Goal: Task Accomplishment & Management: Use online tool/utility

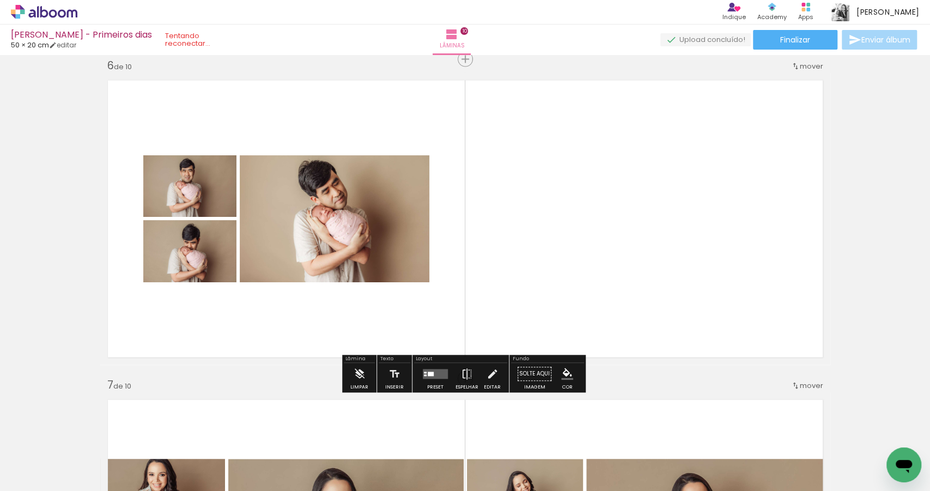
scroll to position [1621, 0]
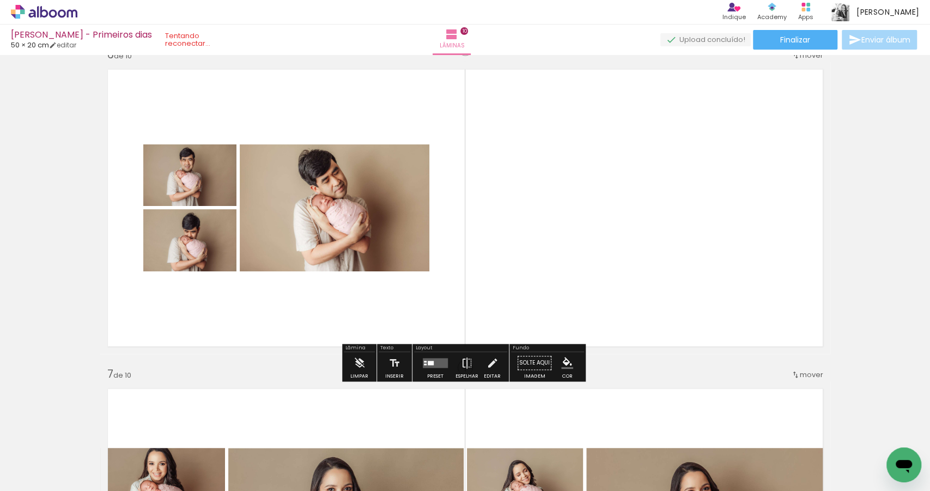
click at [433, 366] on quentale-layouter at bounding box center [435, 364] width 25 height 10
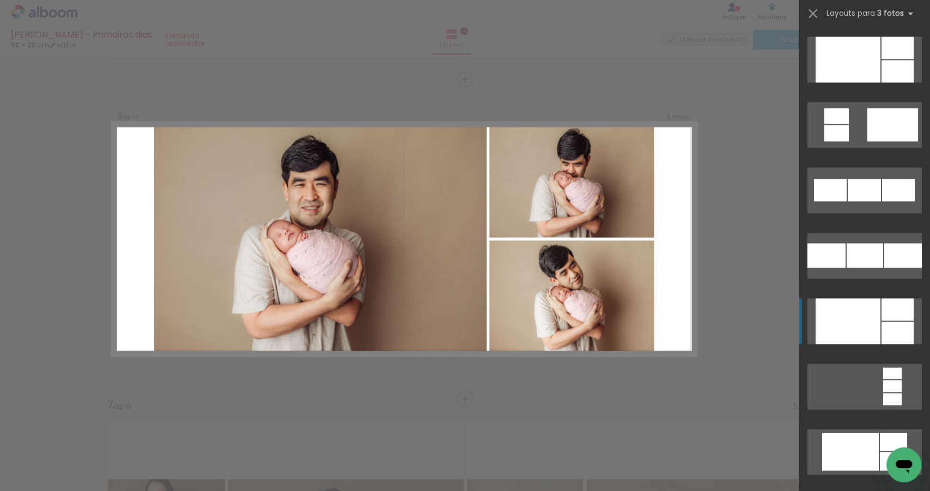
scroll to position [1241, 0]
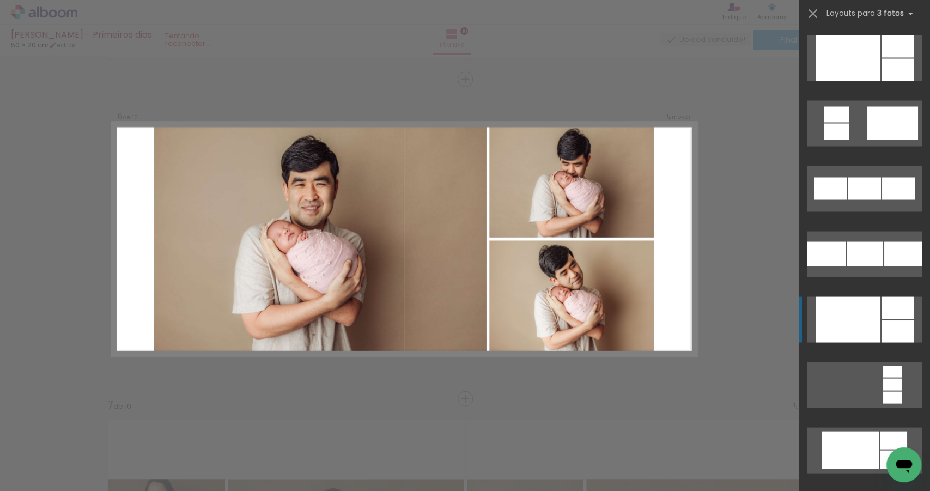
click at [858, 315] on div at bounding box center [848, 319] width 65 height 46
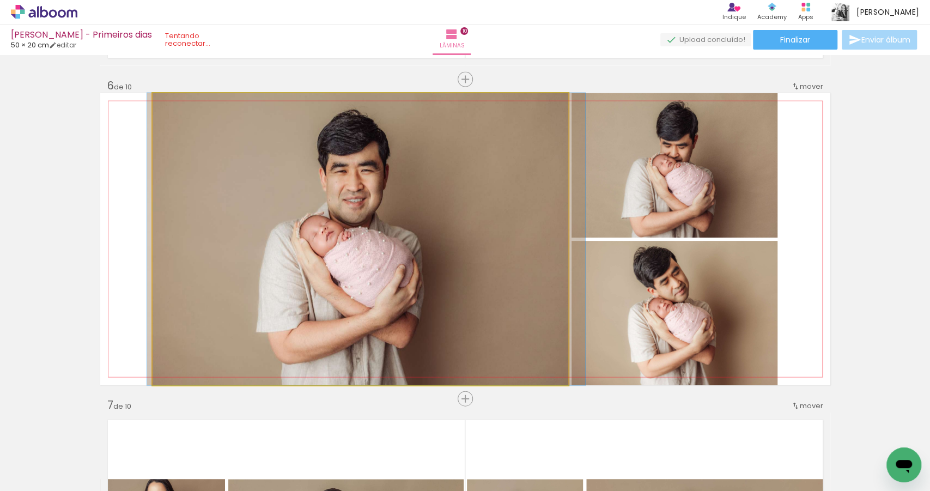
drag, startPoint x: 349, startPoint y: 241, endPoint x: 355, endPoint y: 242, distance: 6.1
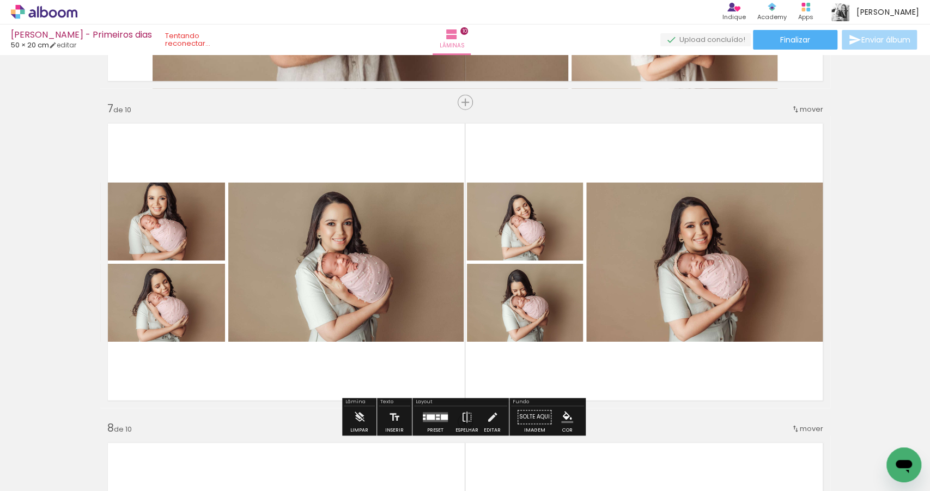
scroll to position [1937, 0]
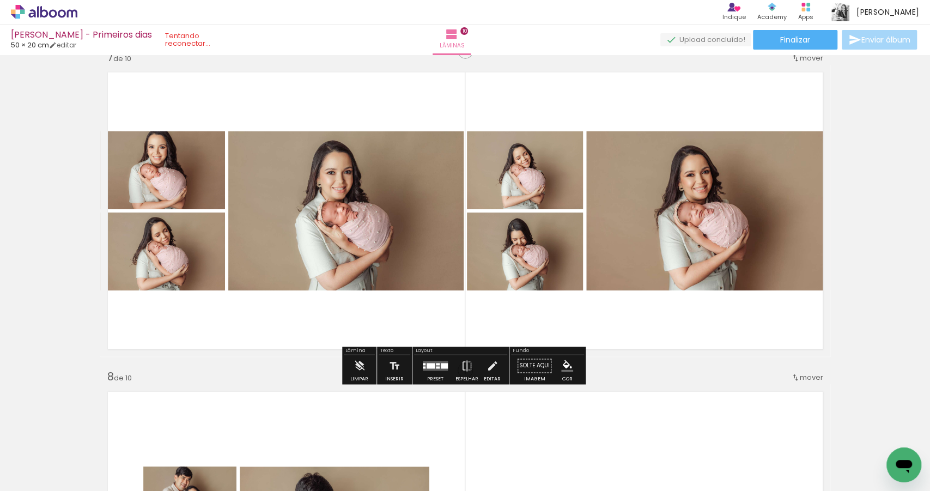
click at [432, 363] on div at bounding box center [431, 365] width 8 height 5
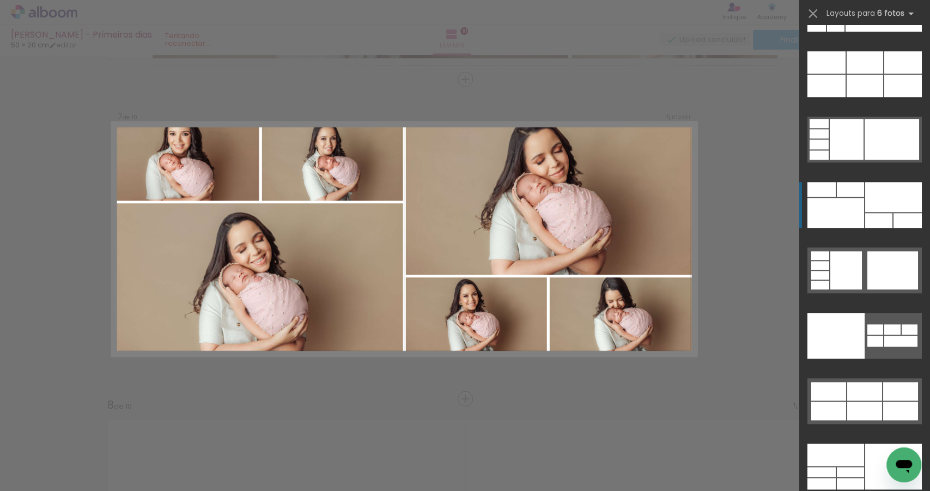
scroll to position [34012, 0]
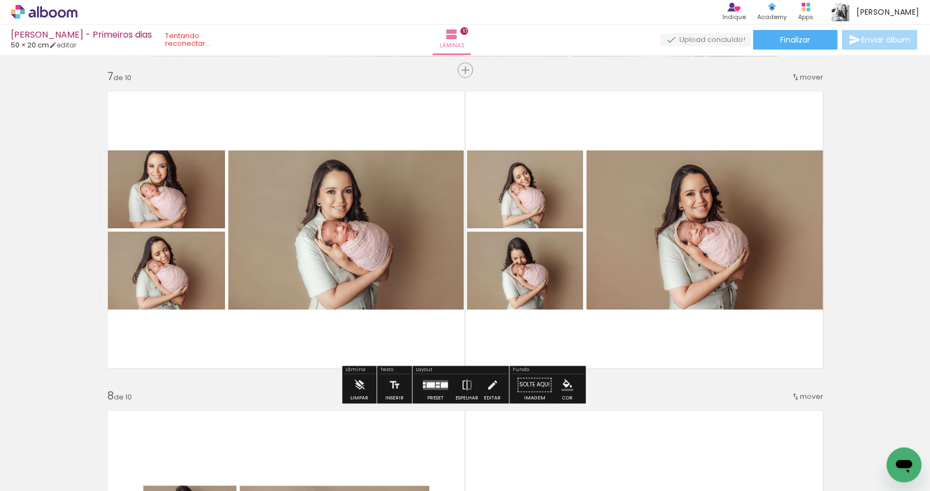
scroll to position [1989, 0]
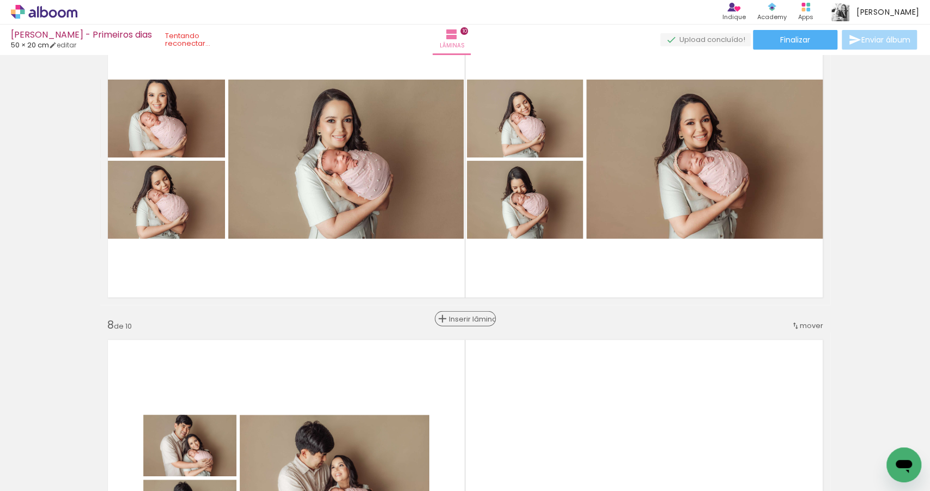
click at [463, 315] on span "Inserir lâmina" at bounding box center [470, 318] width 42 height 7
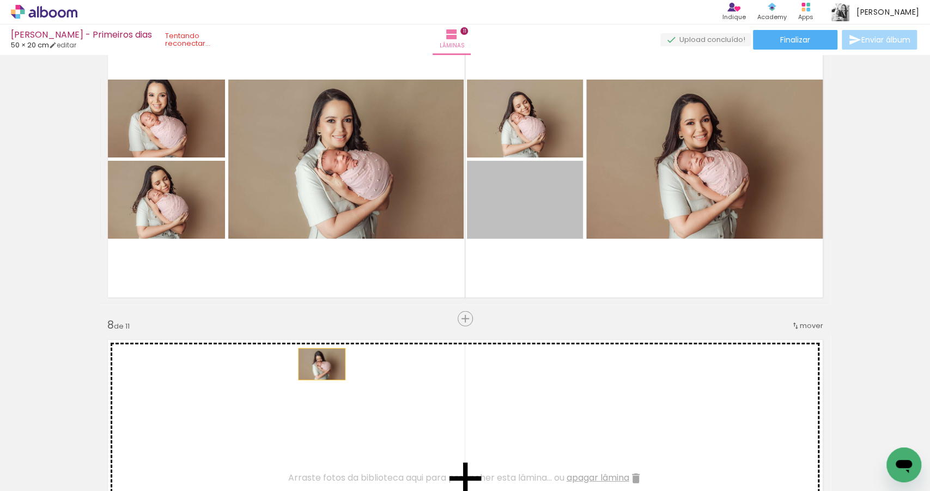
drag, startPoint x: 519, startPoint y: 208, endPoint x: 319, endPoint y: 364, distance: 254.3
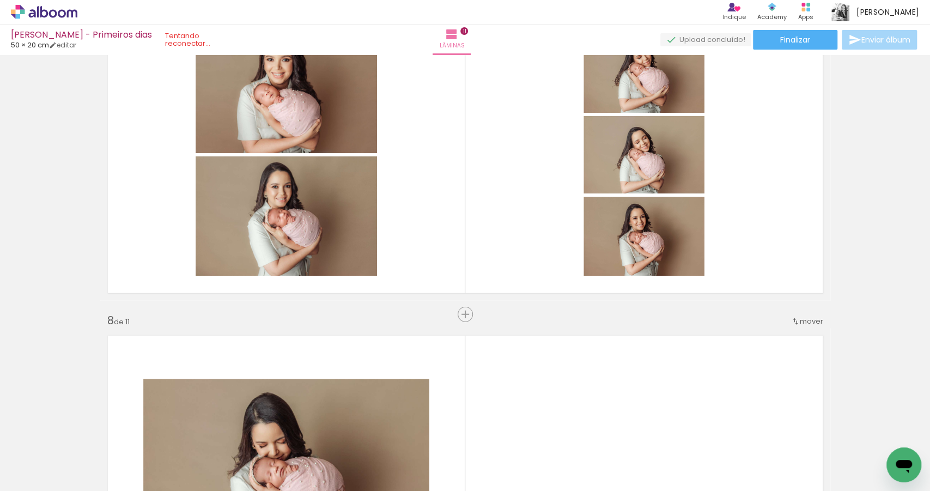
scroll to position [2004, 0]
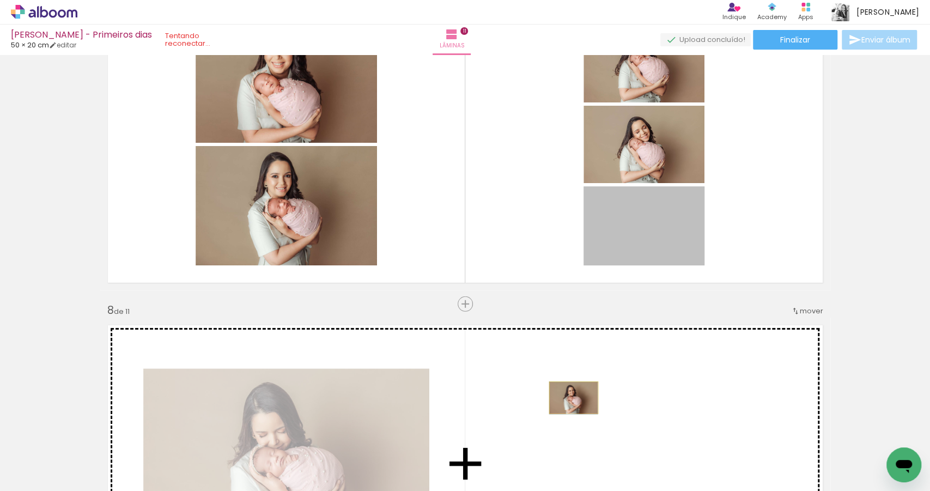
drag, startPoint x: 624, startPoint y: 227, endPoint x: 570, endPoint y: 398, distance: 179.2
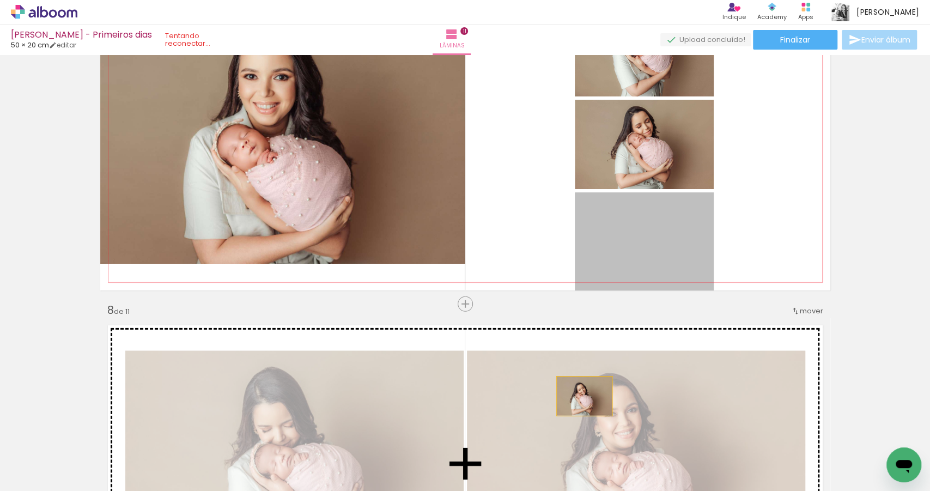
drag, startPoint x: 629, startPoint y: 255, endPoint x: 581, endPoint y: 397, distance: 150.2
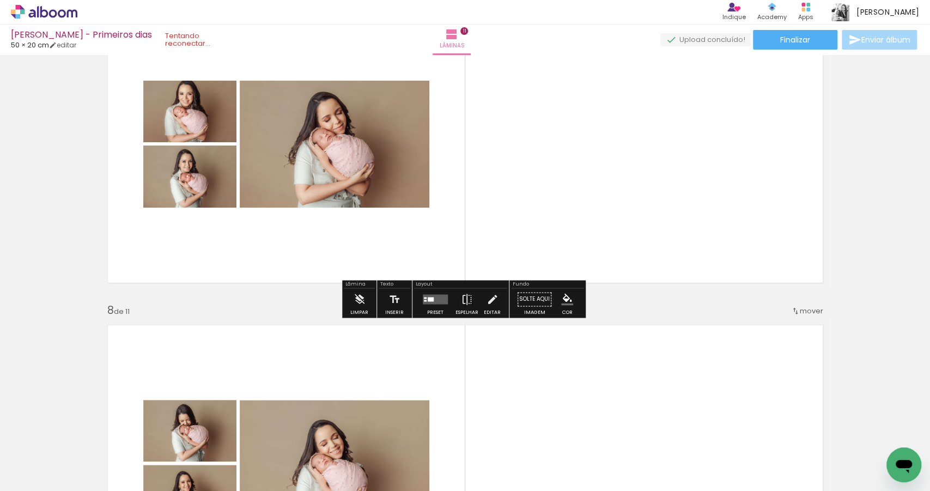
click at [437, 301] on quentale-layouter at bounding box center [435, 300] width 25 height 10
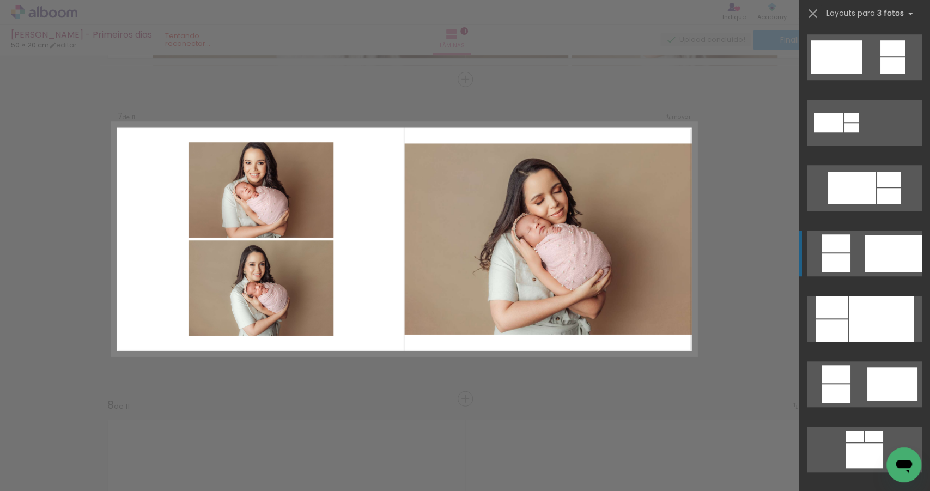
scroll to position [458, 0]
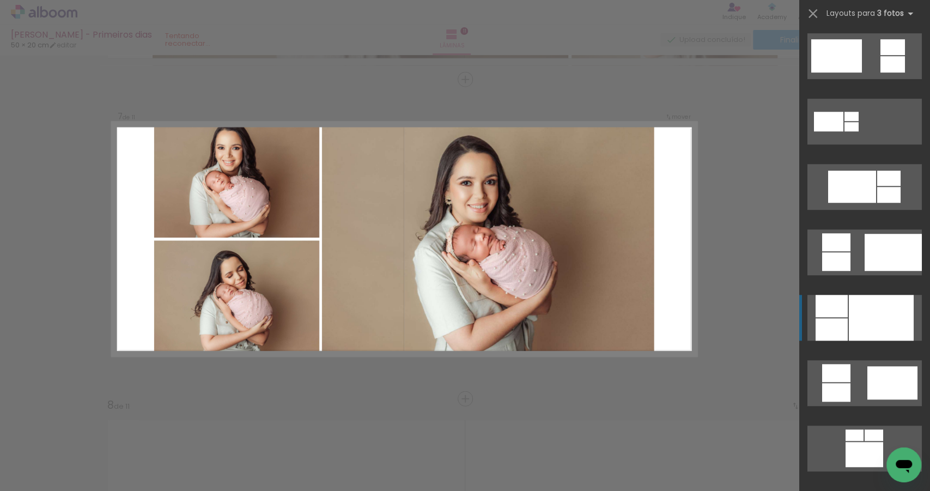
click at [868, 311] on div at bounding box center [881, 318] width 65 height 46
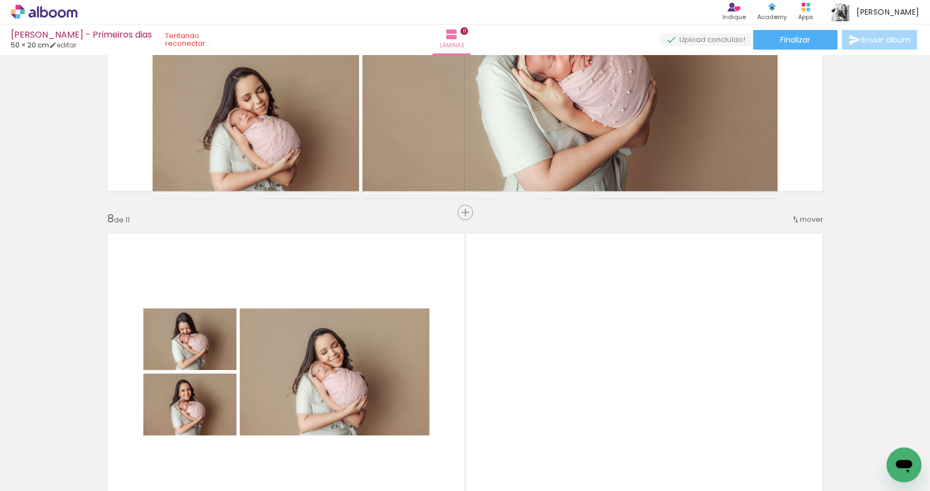
scroll to position [2242, 0]
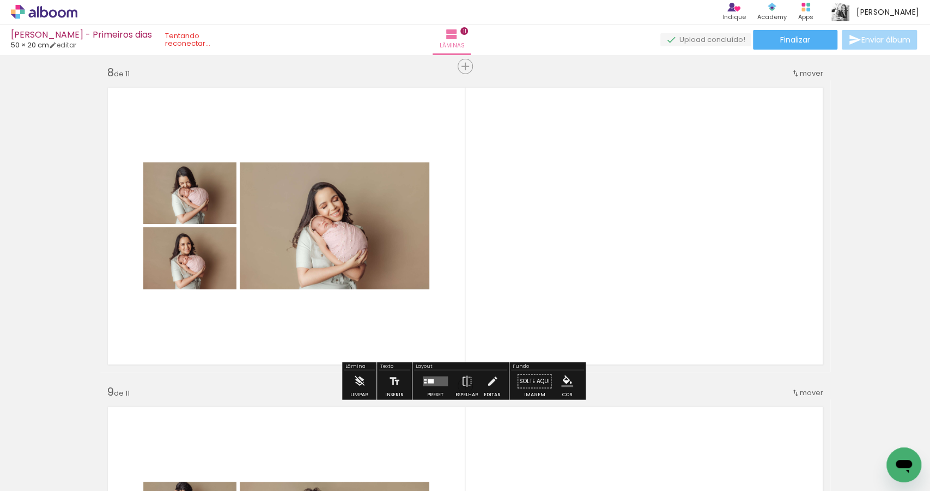
click at [441, 379] on quentale-layouter at bounding box center [435, 381] width 25 height 10
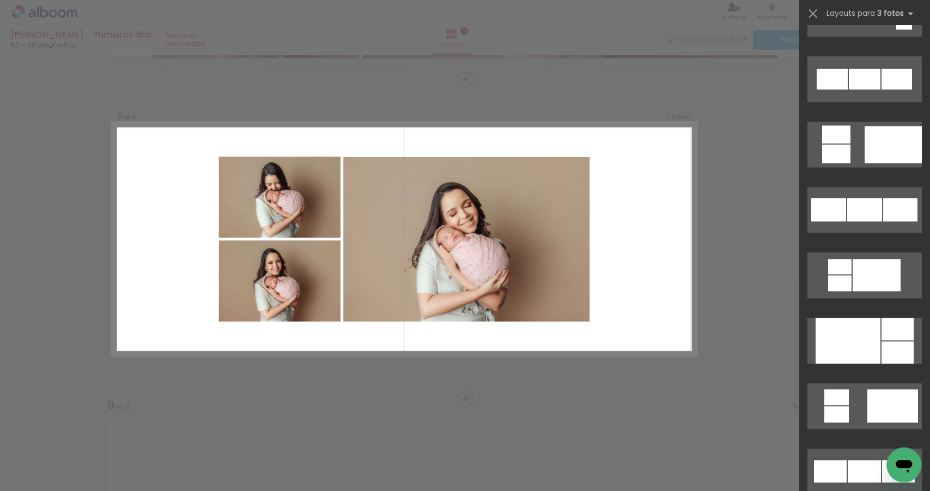
scroll to position [964, 0]
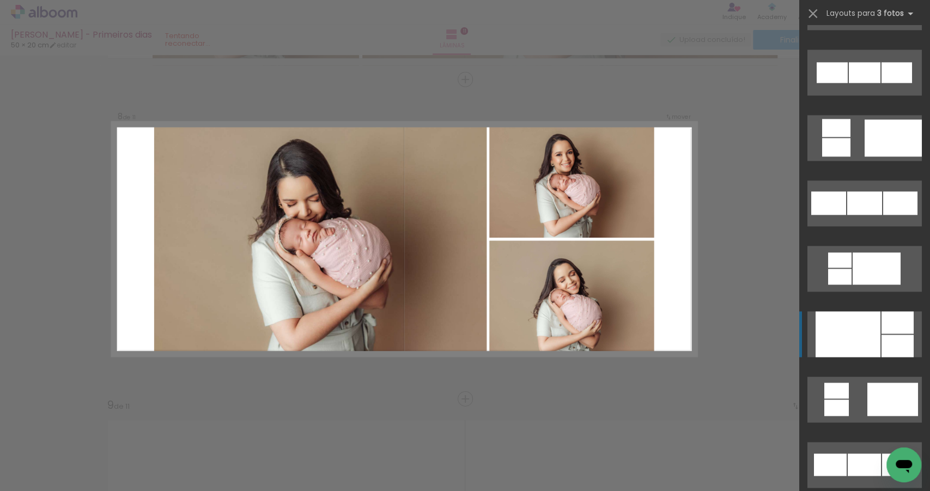
click at [870, 323] on div at bounding box center [848, 334] width 65 height 46
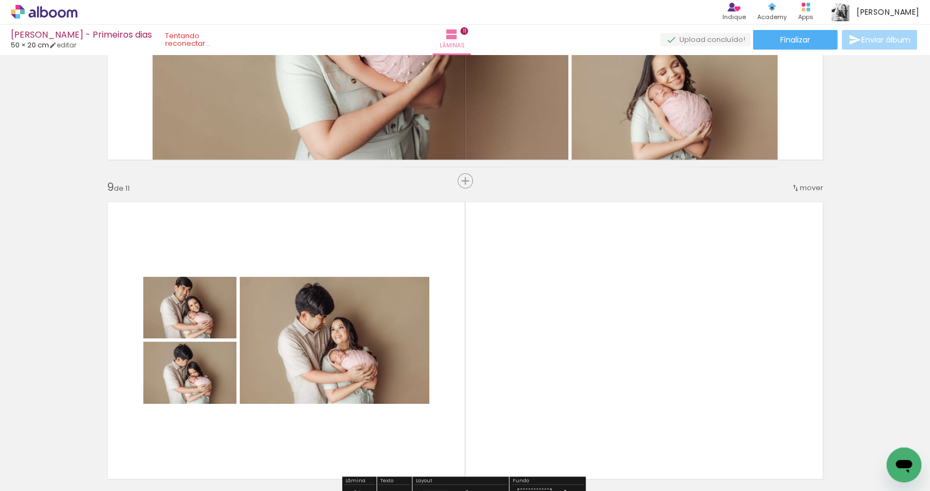
scroll to position [2684, 0]
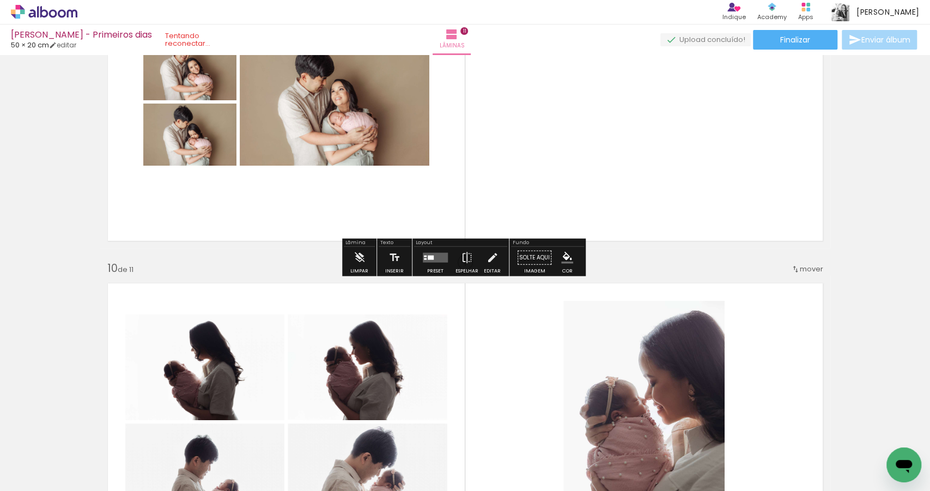
click at [435, 260] on quentale-layouter at bounding box center [435, 258] width 25 height 10
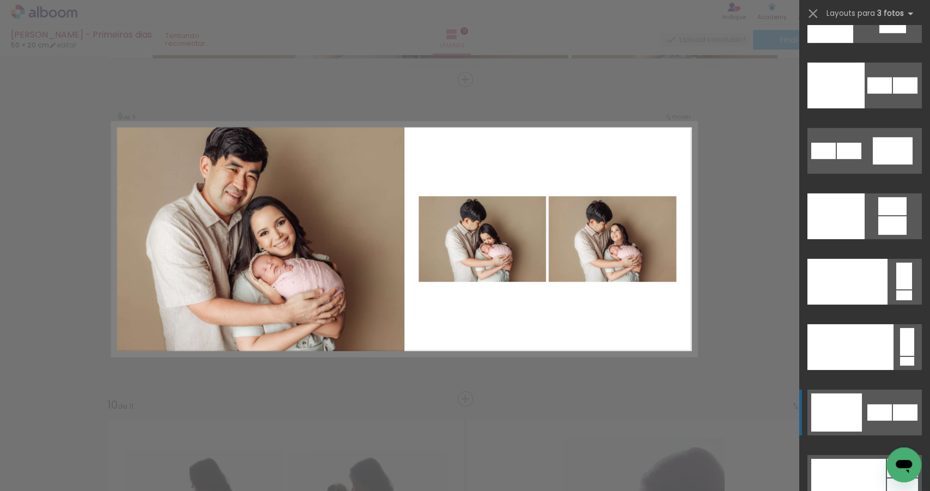
scroll to position [13175, 0]
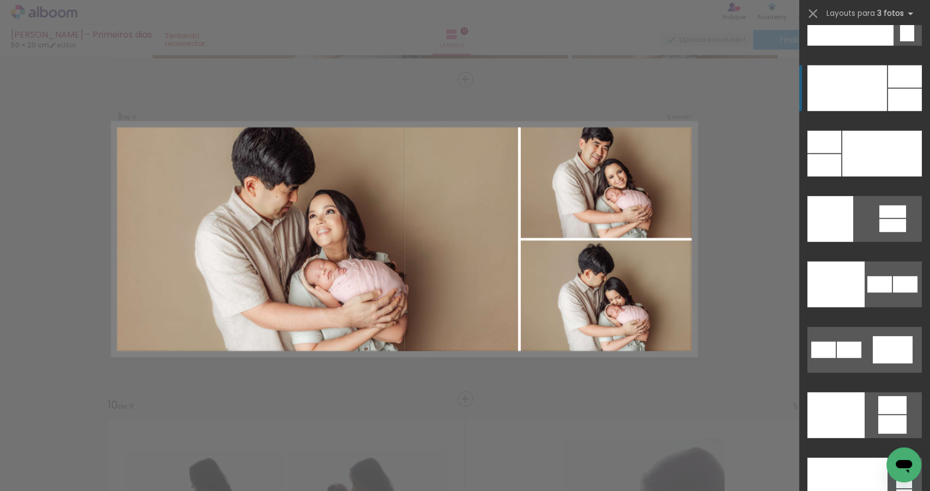
click at [875, 92] on div at bounding box center [847, 88] width 80 height 46
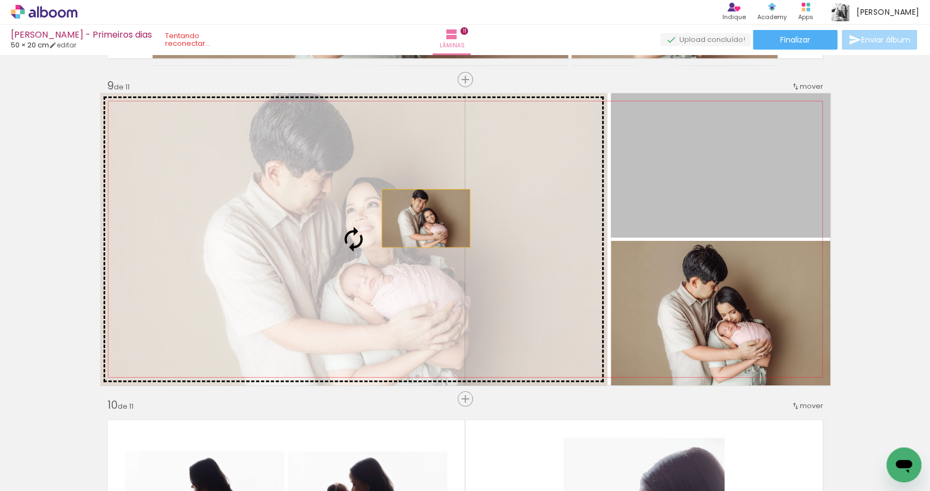
drag, startPoint x: 687, startPoint y: 149, endPoint x: 423, endPoint y: 218, distance: 272.5
click at [0, 0] on slot at bounding box center [0, 0] width 0 height 0
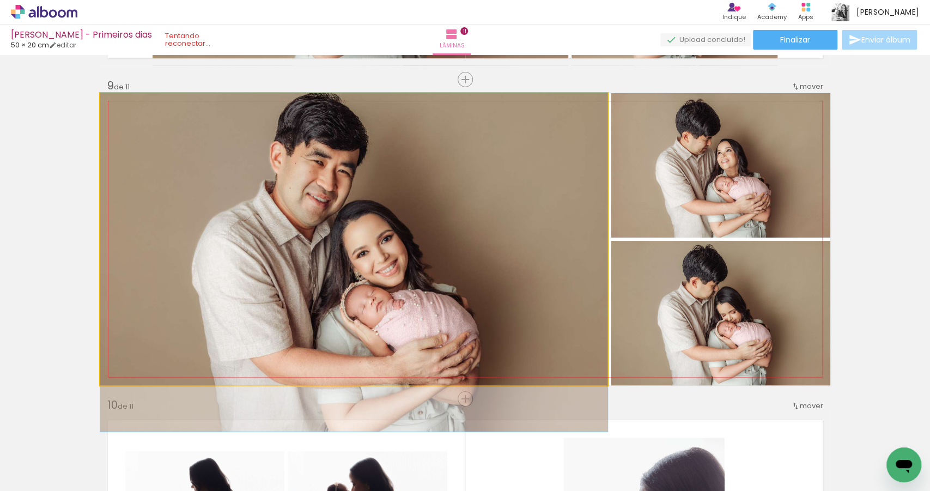
drag, startPoint x: 347, startPoint y: 199, endPoint x: 345, endPoint y: 224, distance: 24.6
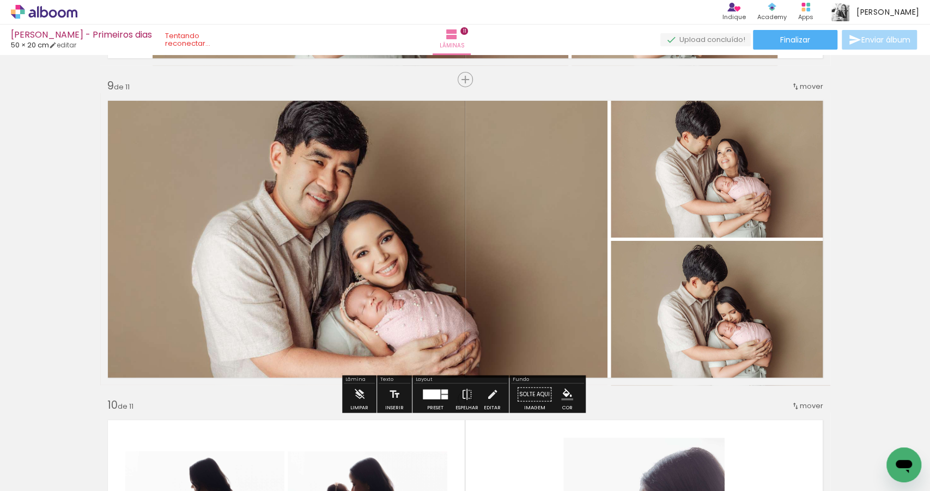
click at [432, 391] on div at bounding box center [431, 395] width 17 height 10
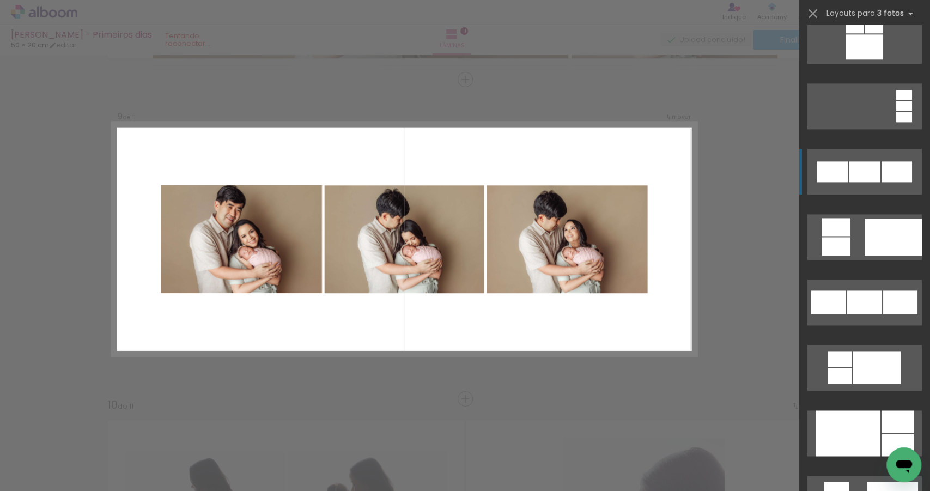
scroll to position [907, 0]
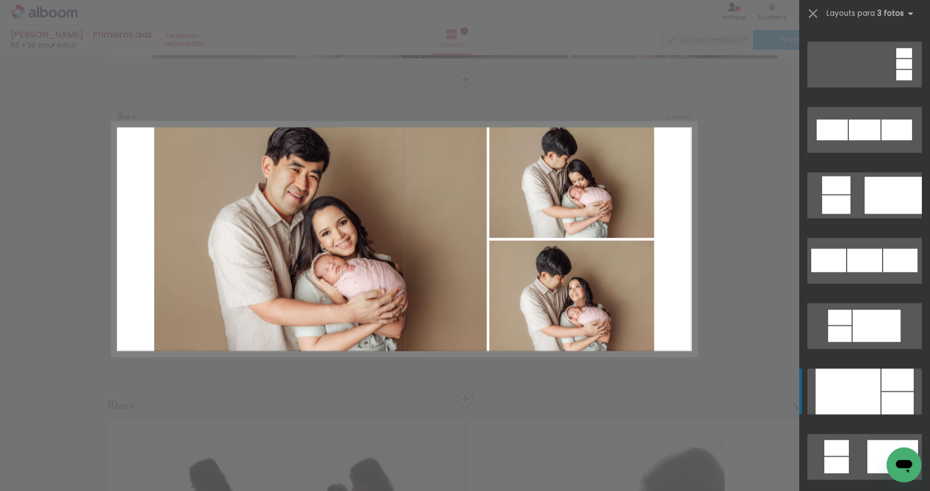
click at [867, 381] on div at bounding box center [848, 391] width 65 height 46
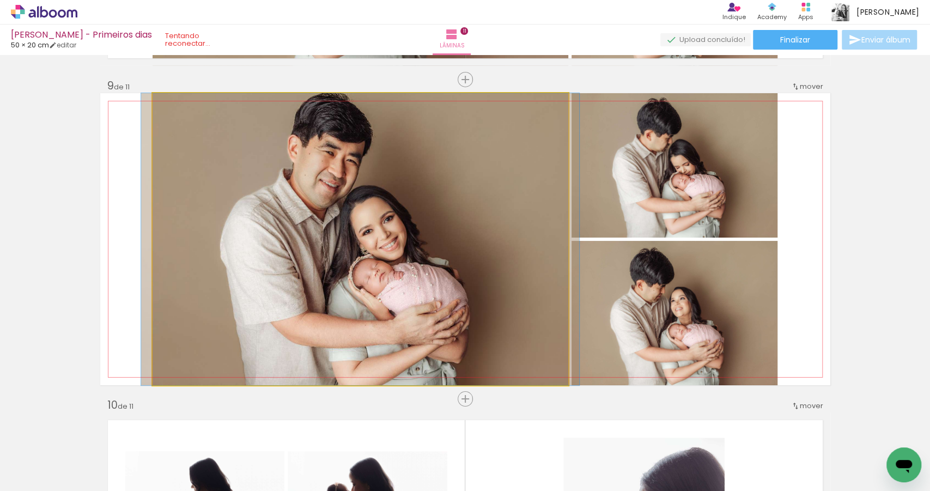
click at [361, 241] on quentale-photo at bounding box center [361, 239] width 416 height 292
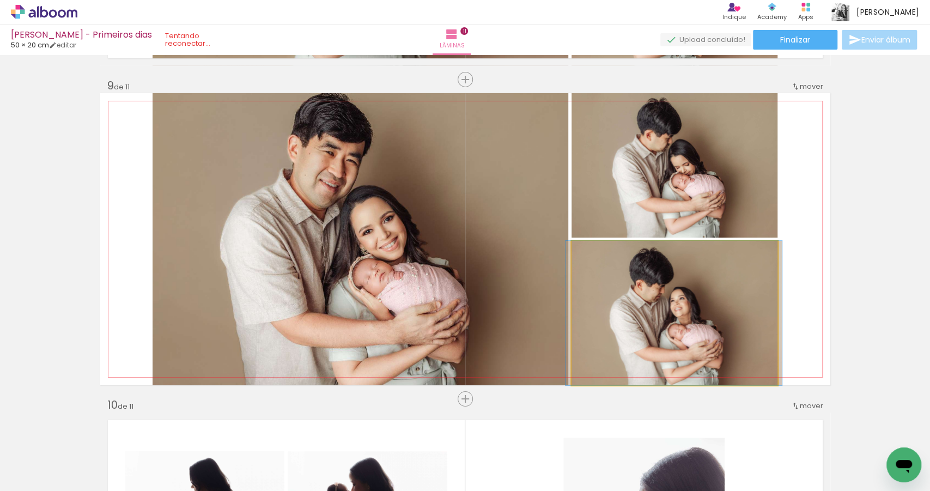
drag, startPoint x: 672, startPoint y: 311, endPoint x: 672, endPoint y: 306, distance: 5.5
drag, startPoint x: 671, startPoint y: 307, endPoint x: 671, endPoint y: 166, distance: 141.1
click at [0, 0] on slot at bounding box center [0, 0] width 0 height 0
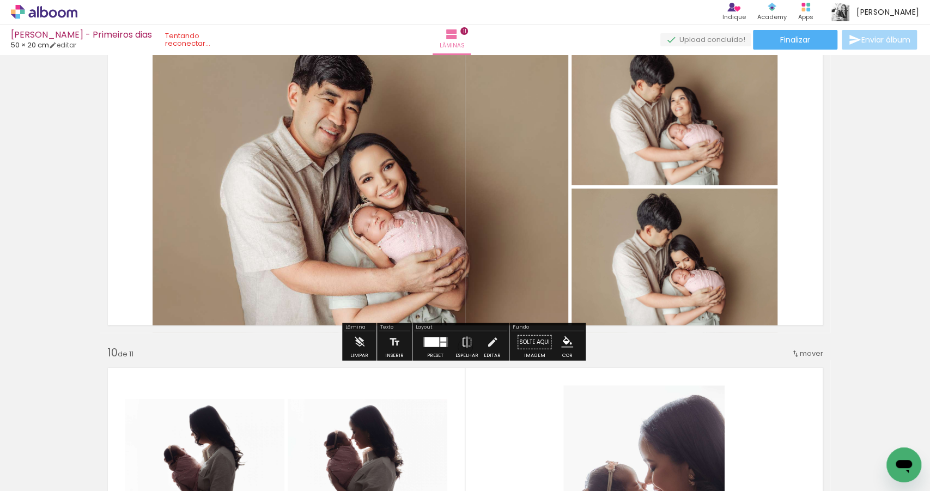
scroll to position [2754, 0]
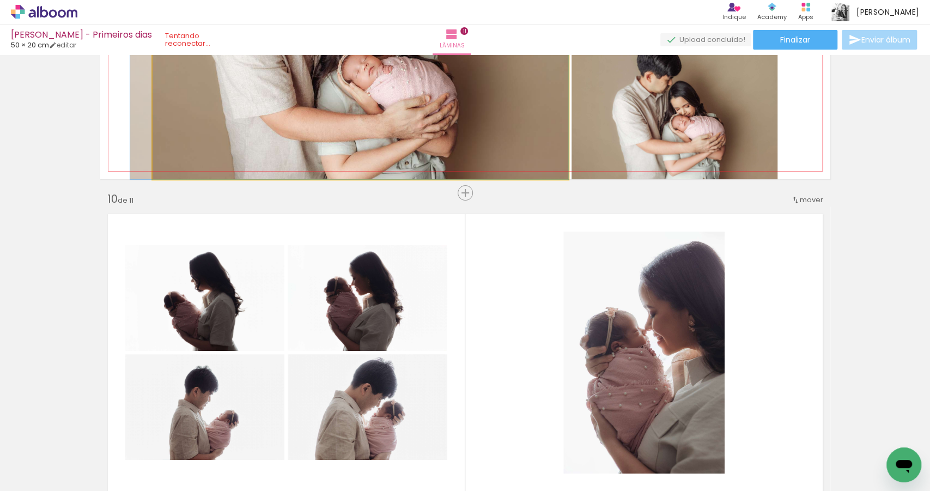
drag, startPoint x: 364, startPoint y: 140, endPoint x: 343, endPoint y: 143, distance: 21.4
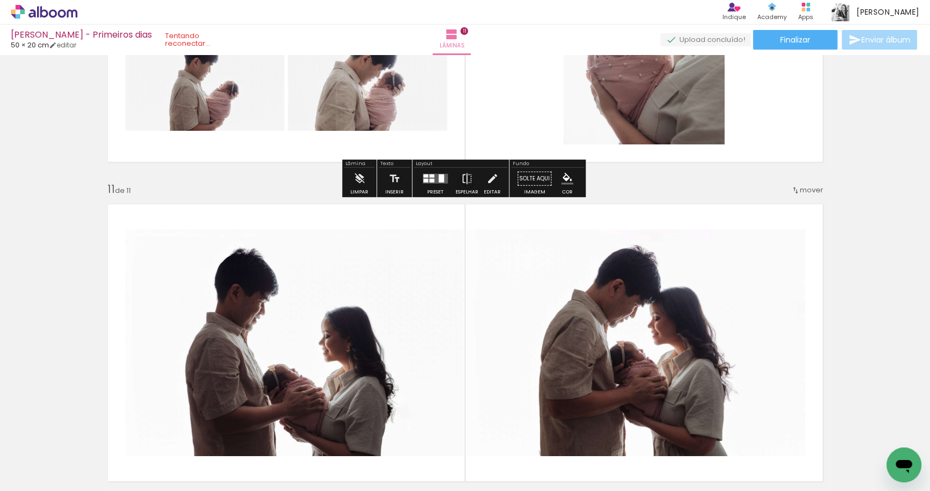
scroll to position [3001, 0]
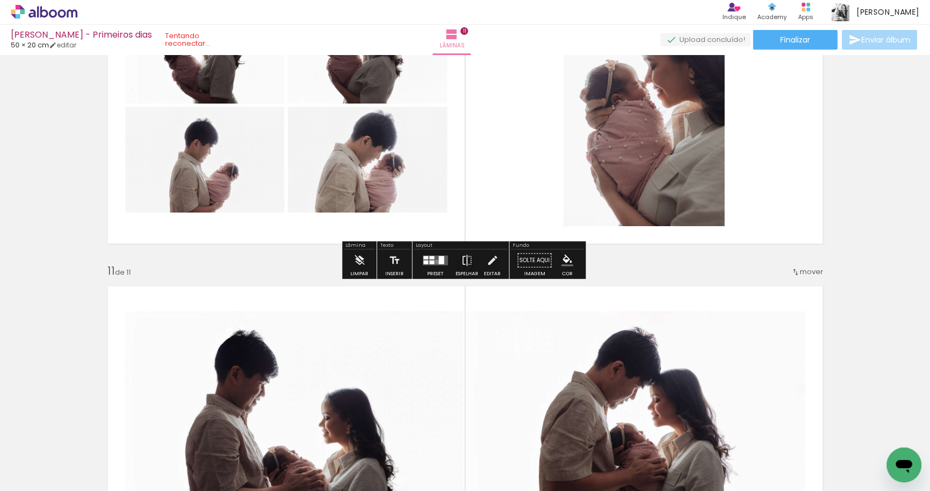
click at [434, 261] on quentale-layouter at bounding box center [435, 261] width 25 height 10
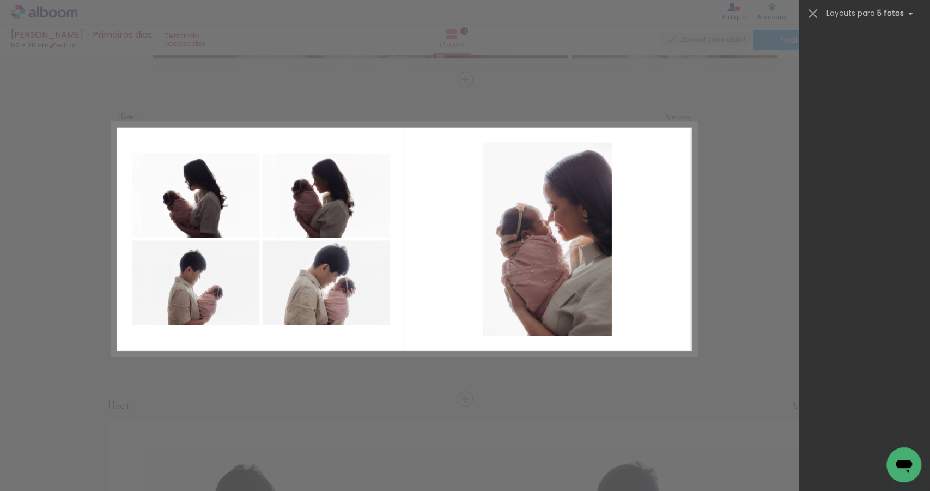
scroll to position [0, 0]
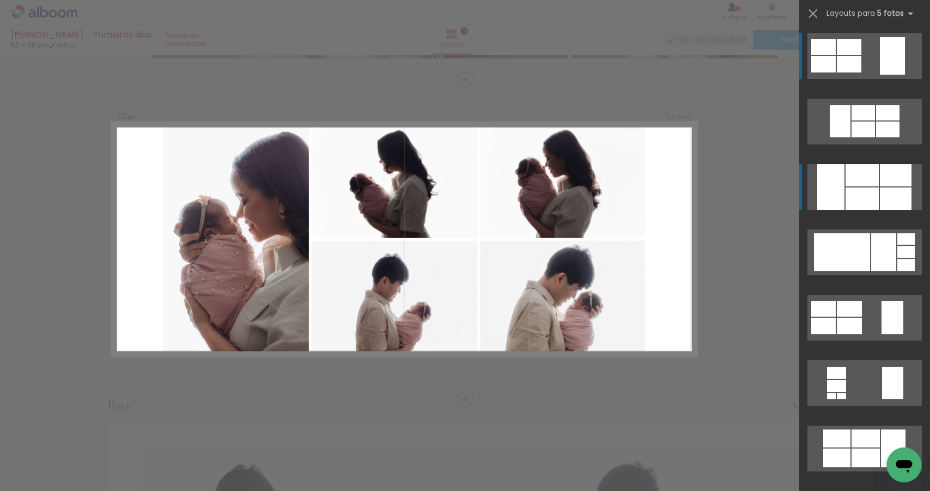
click at [901, 194] on div at bounding box center [896, 198] width 32 height 22
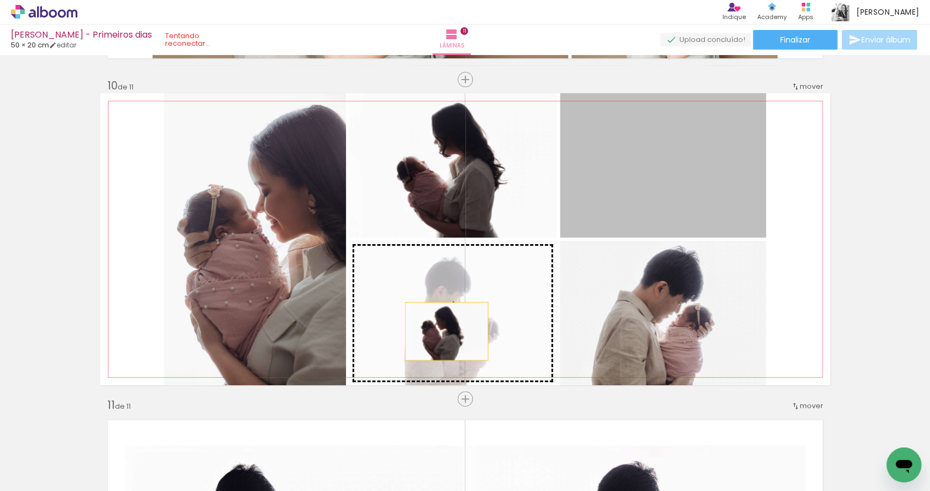
drag, startPoint x: 668, startPoint y: 193, endPoint x: 444, endPoint y: 331, distance: 263.4
click at [0, 0] on slot at bounding box center [0, 0] width 0 height 0
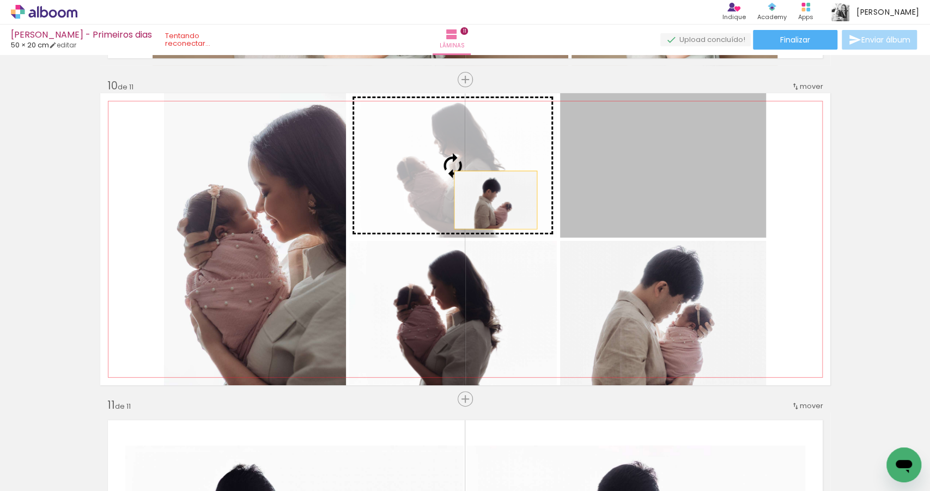
drag, startPoint x: 619, startPoint y: 204, endPoint x: 457, endPoint y: 197, distance: 163.0
click at [0, 0] on slot at bounding box center [0, 0] width 0 height 0
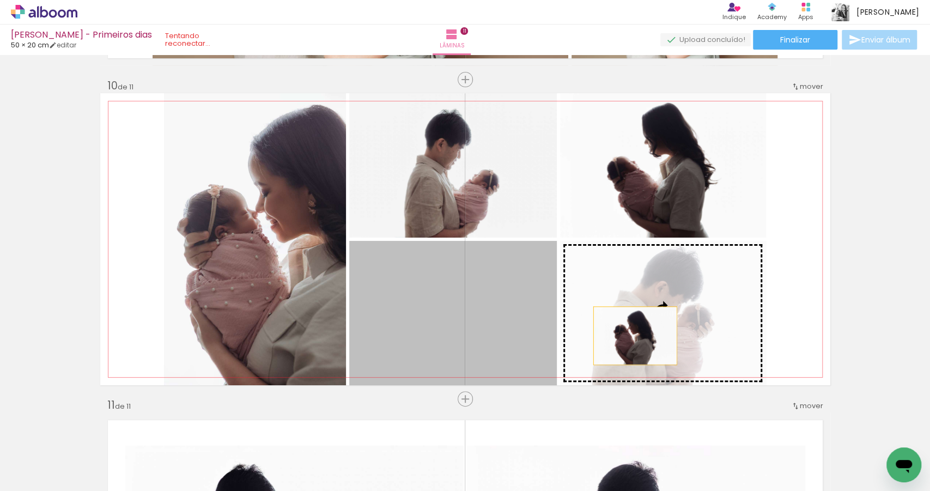
drag, startPoint x: 470, startPoint y: 347, endPoint x: 632, endPoint y: 336, distance: 162.2
click at [0, 0] on slot at bounding box center [0, 0] width 0 height 0
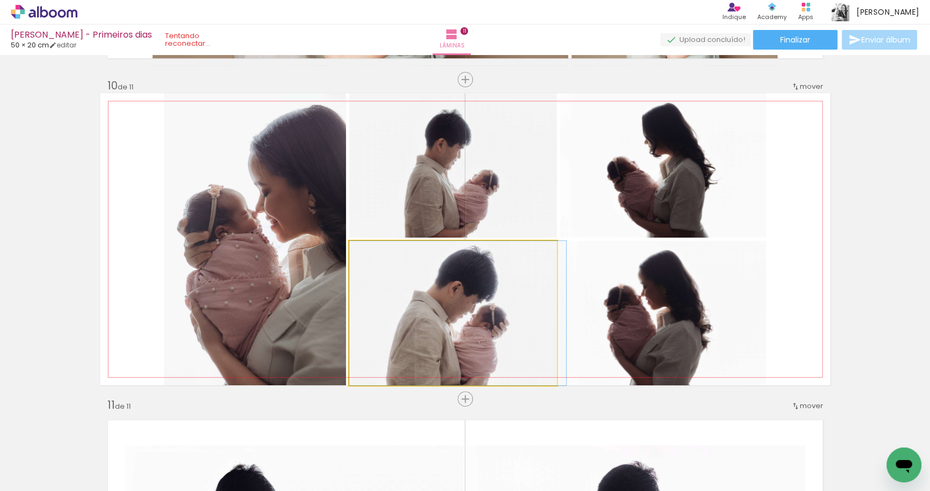
drag, startPoint x: 480, startPoint y: 336, endPoint x: 549, endPoint y: 339, distance: 69.3
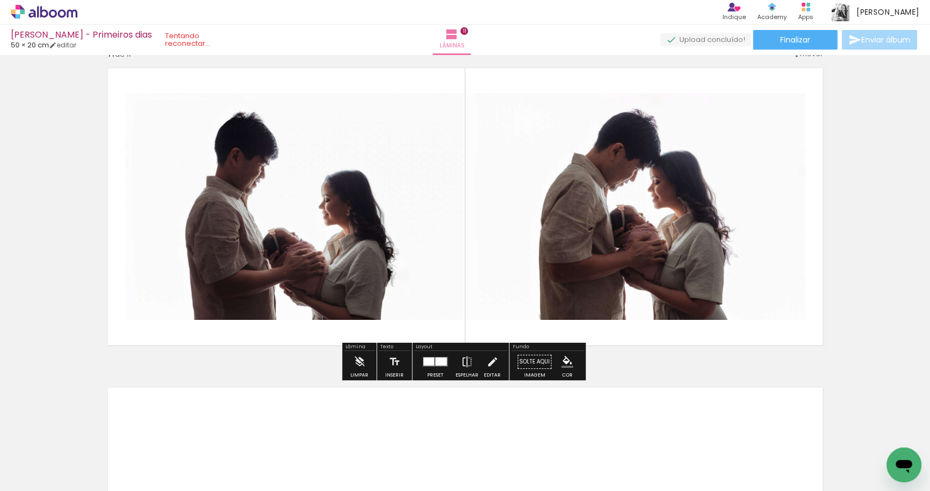
scroll to position [3226, 0]
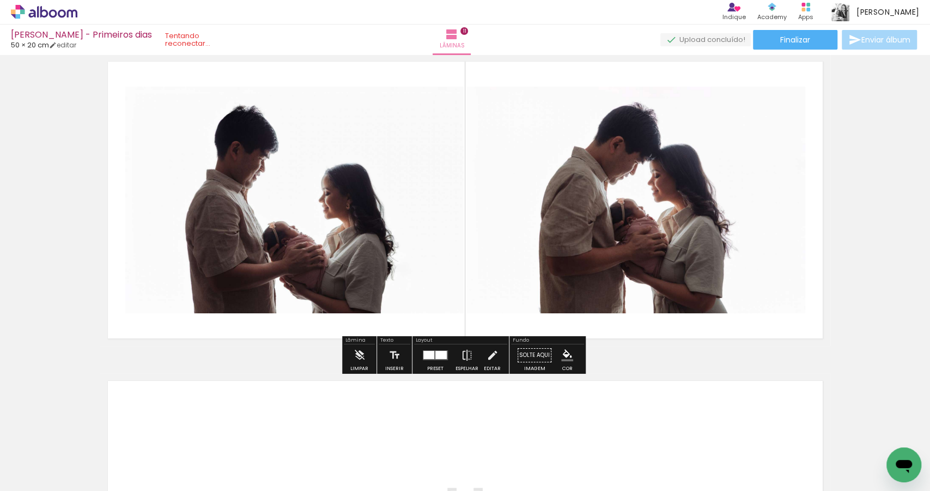
click at [435, 354] on div at bounding box center [440, 355] width 11 height 8
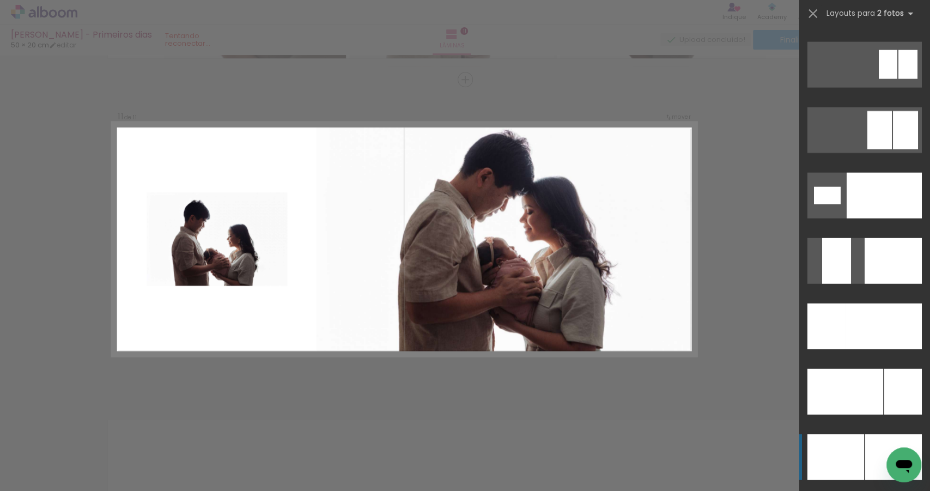
scroll to position [4680, 0]
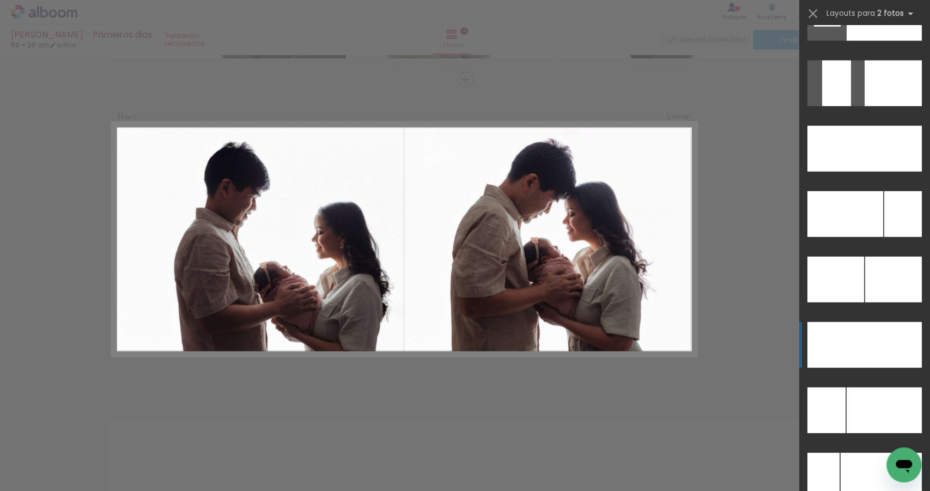
click at [876, 340] on div at bounding box center [893, 345] width 57 height 46
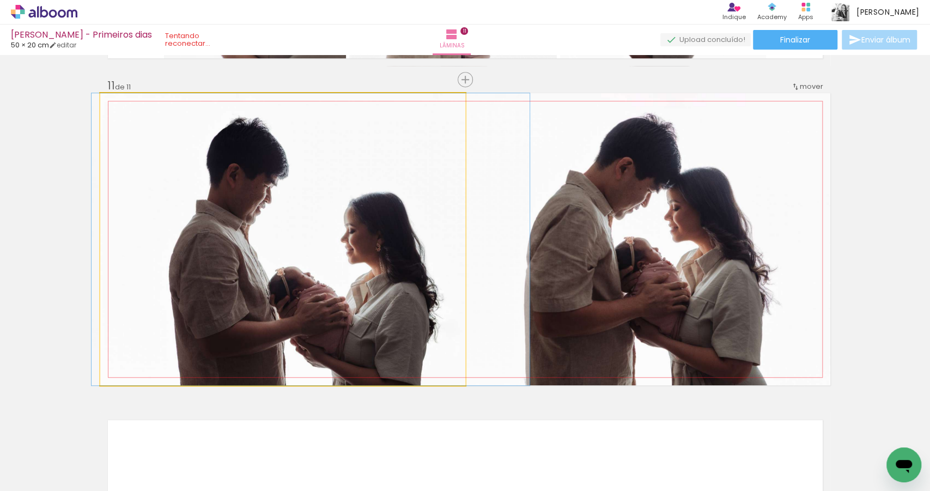
drag, startPoint x: 344, startPoint y: 286, endPoint x: 335, endPoint y: 285, distance: 9.3
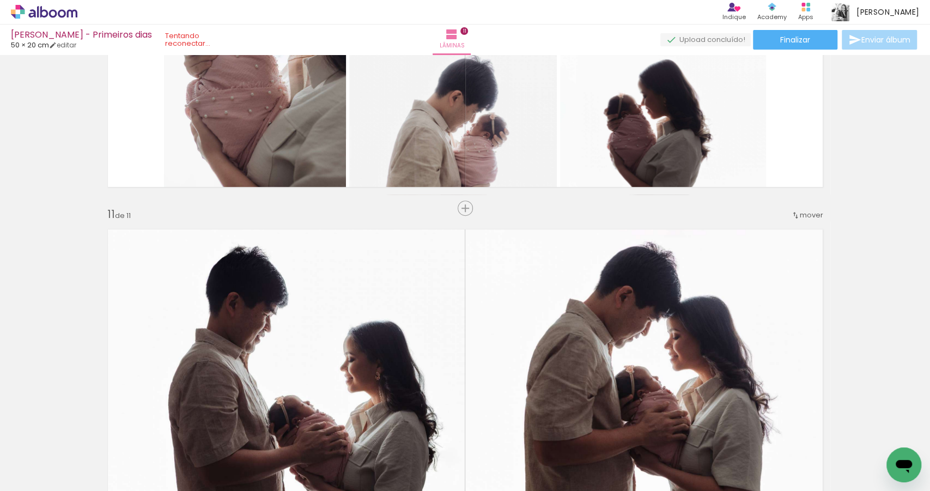
scroll to position [2947, 0]
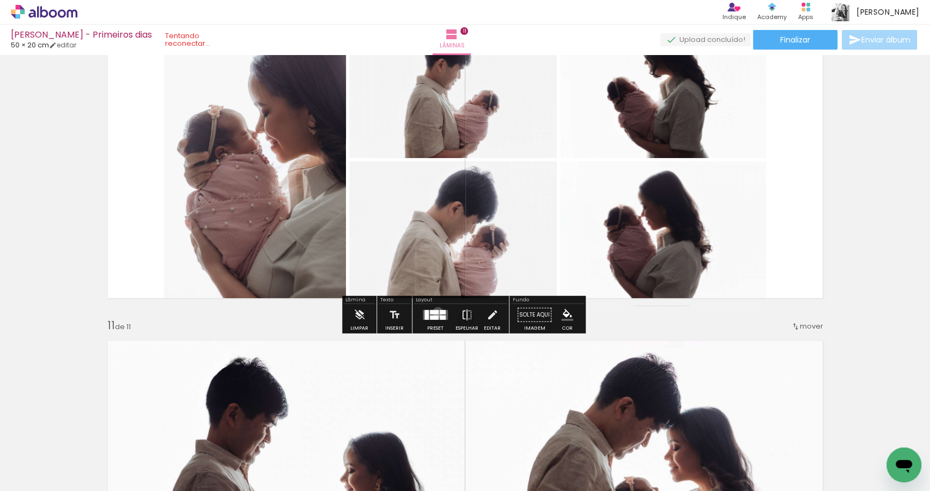
click at [435, 312] on div at bounding box center [434, 312] width 9 height 4
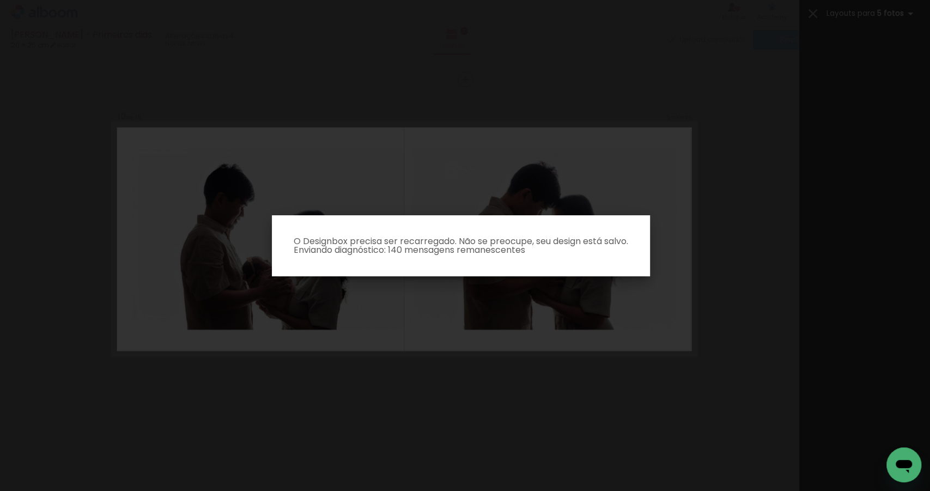
scroll to position [0, 0]
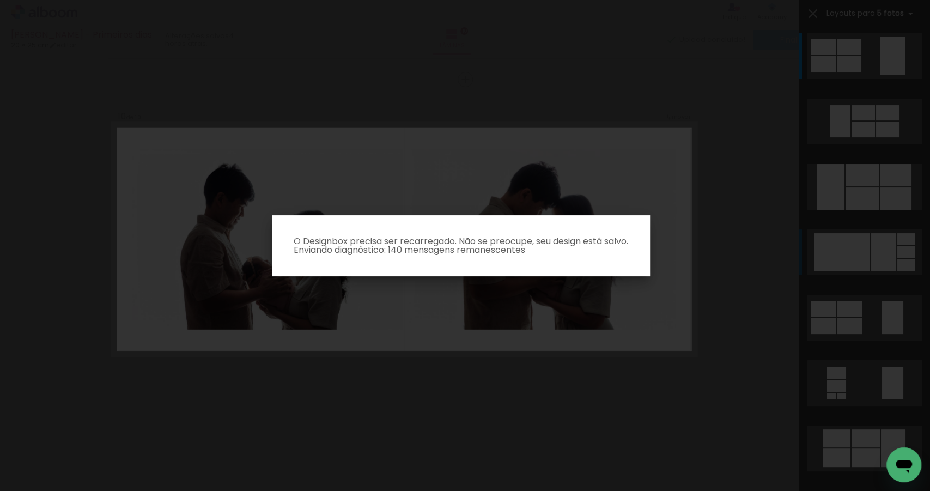
click at [891, 390] on iron-overlay-backdrop at bounding box center [465, 245] width 930 height 491
click at [764, 293] on iron-overlay-backdrop at bounding box center [465, 245] width 930 height 491
